Goal: Task Accomplishment & Management: Use online tool/utility

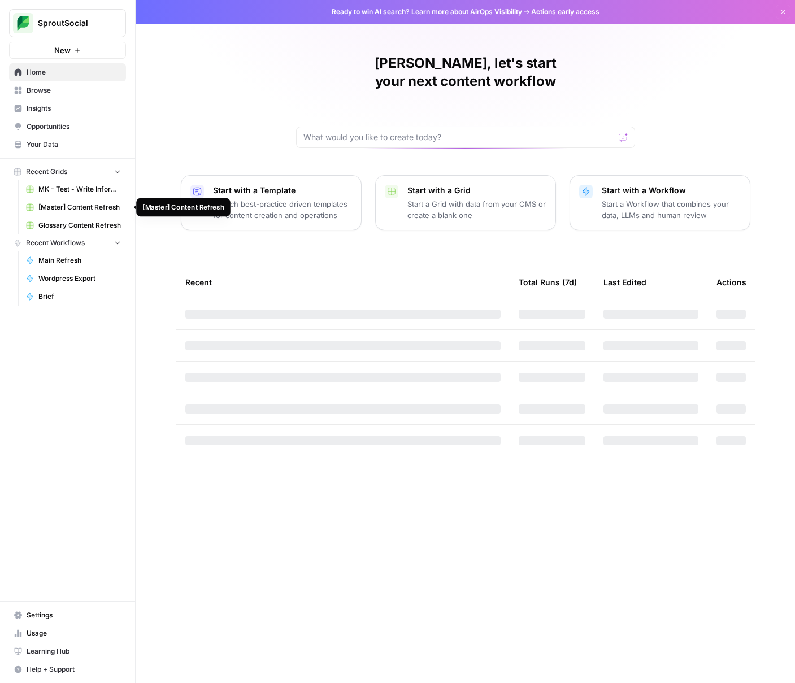
click at [86, 204] on span "[Master] Content Refresh" at bounding box center [79, 207] width 82 height 10
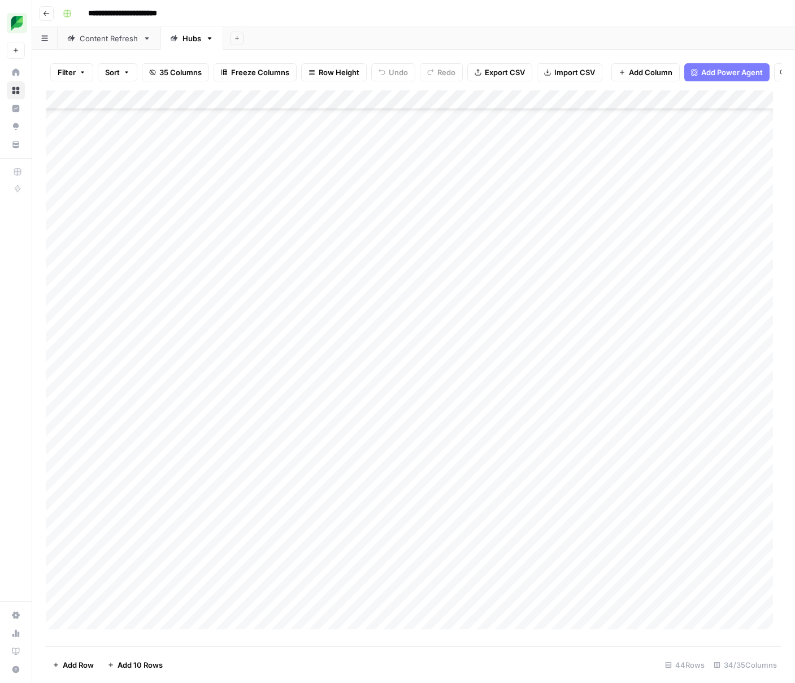
scroll to position [344, 0]
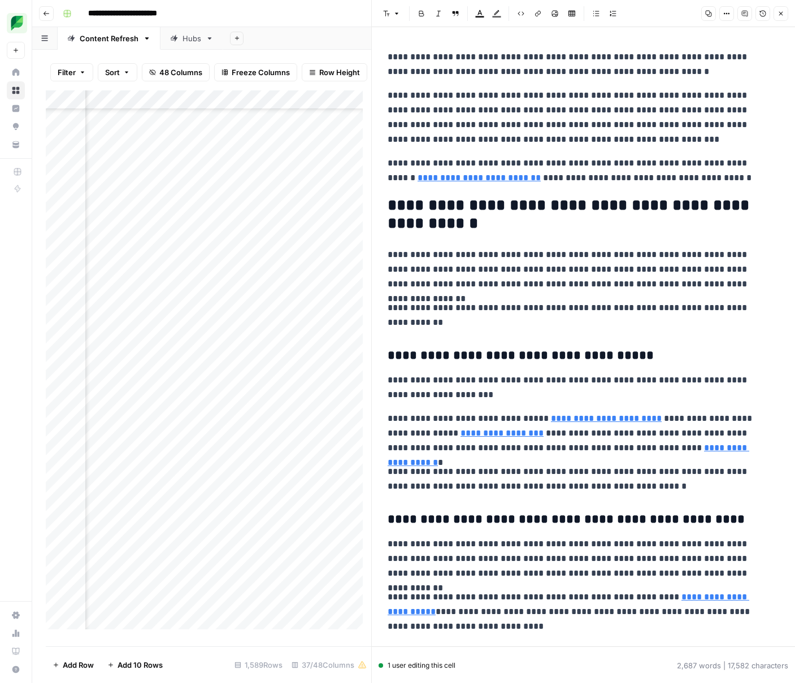
click at [778, 9] on button "Close" at bounding box center [781, 13] width 15 height 15
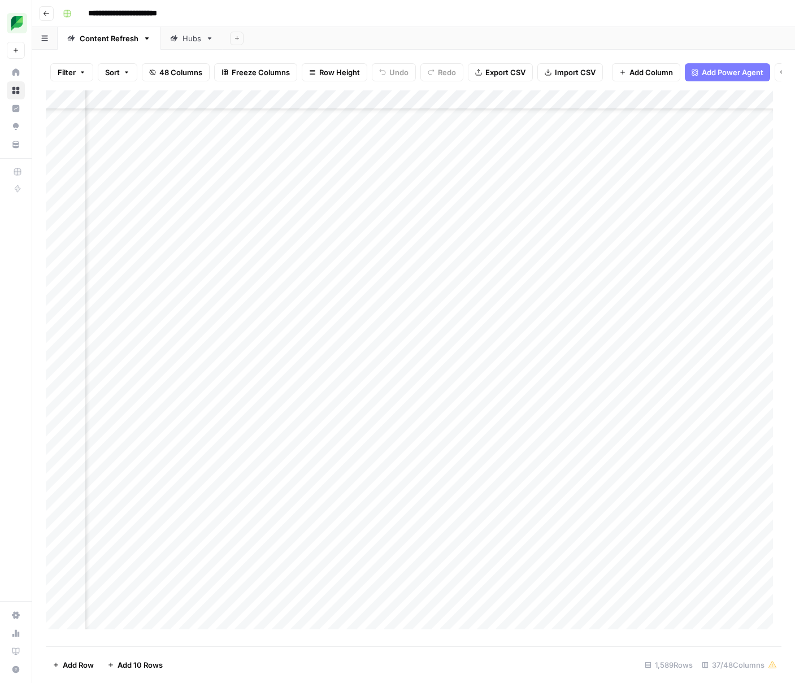
scroll to position [19891, 1905]
click at [238, 138] on div "Add Column" at bounding box center [414, 364] width 736 height 548
click at [362, 133] on div "Add Column" at bounding box center [414, 364] width 736 height 548
click at [361, 137] on div "Add Column" at bounding box center [414, 364] width 736 height 548
click at [361, 137] on textarea "**********" at bounding box center [415, 145] width 226 height 27
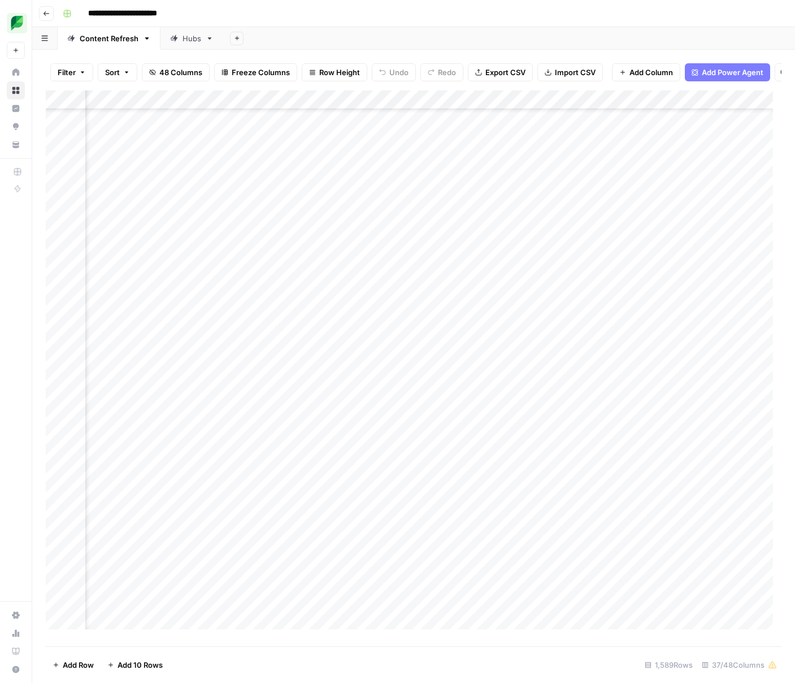
click at [129, 134] on div "Add Column" at bounding box center [414, 364] width 736 height 548
click at [263, 138] on div "Add Column" at bounding box center [414, 364] width 736 height 548
click at [176, 141] on div "Add Column" at bounding box center [414, 364] width 736 height 548
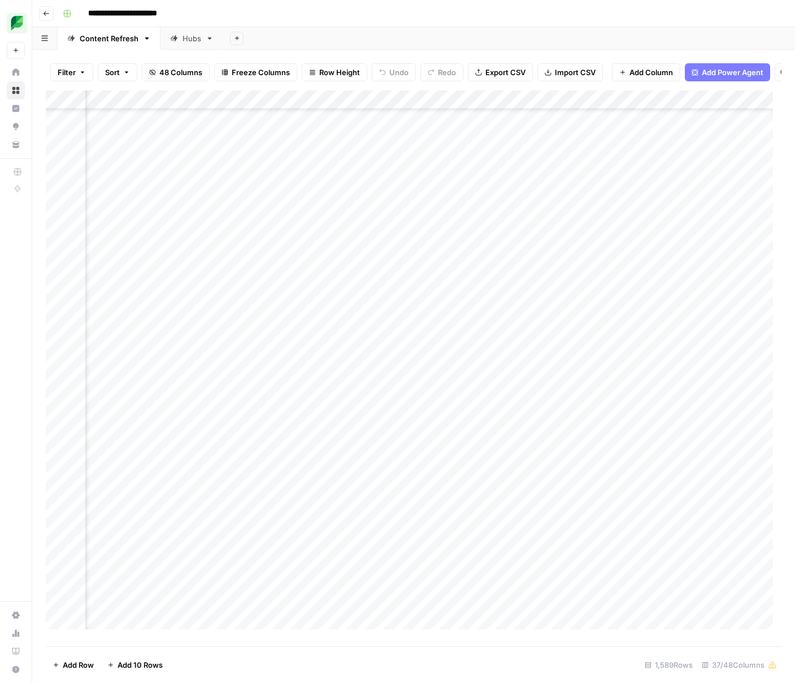
click at [345, 135] on div "Add Column" at bounding box center [414, 364] width 736 height 548
click at [286, 145] on div "Add Column" at bounding box center [414, 364] width 736 height 548
